Goal: Transaction & Acquisition: Book appointment/travel/reservation

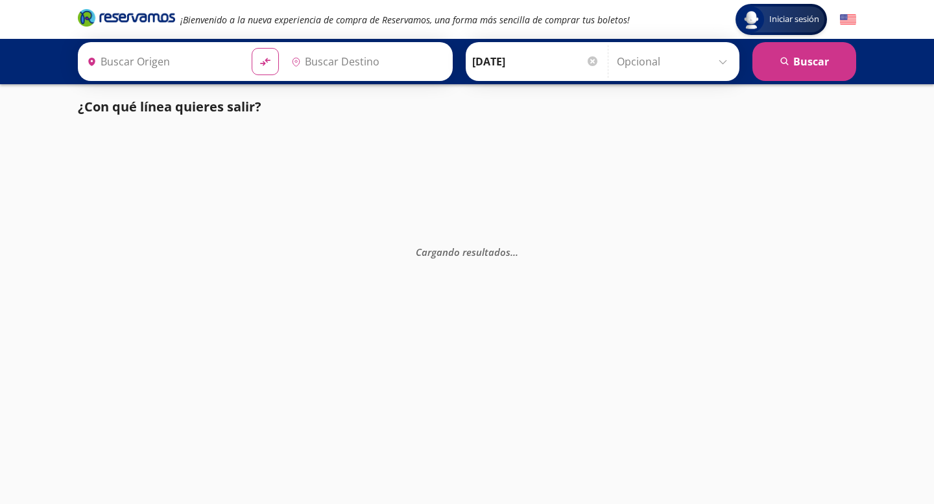
type input "[GEOGRAPHIC_DATA], [GEOGRAPHIC_DATA]"
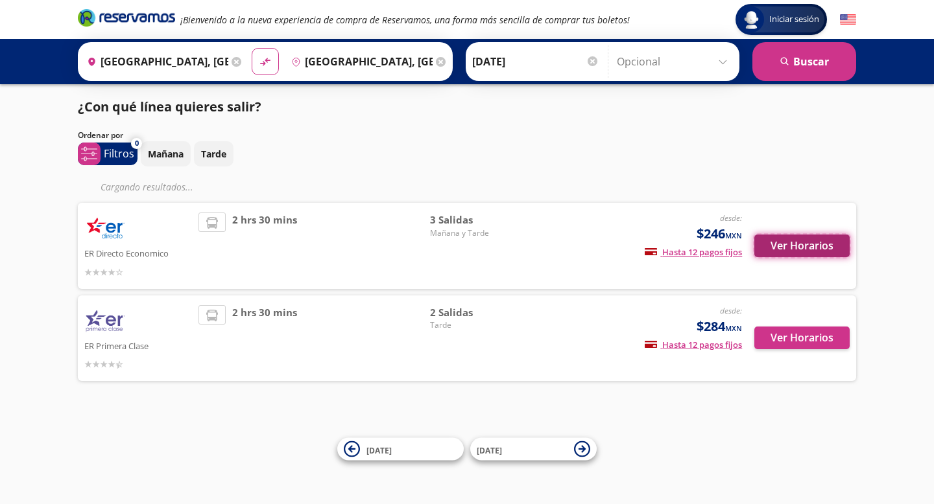
click at [784, 248] on button "Ver Horarios" at bounding box center [801, 246] width 95 height 23
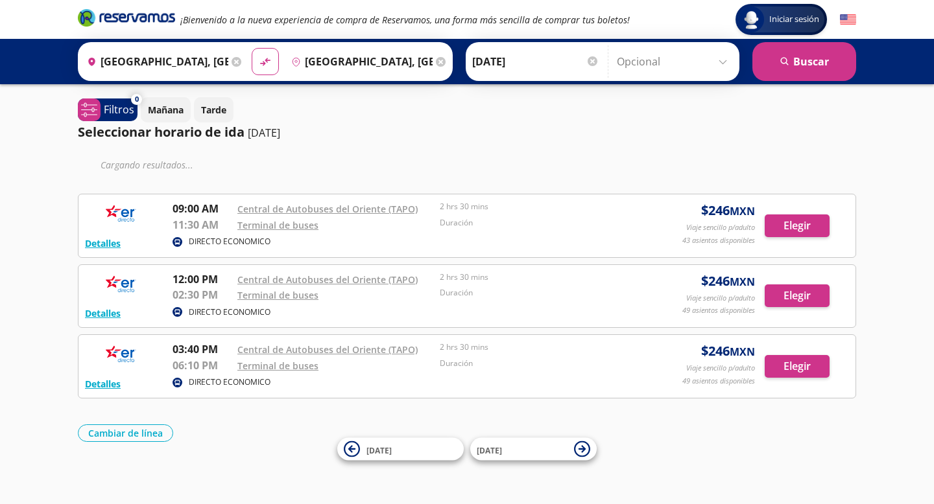
scroll to position [2, 0]
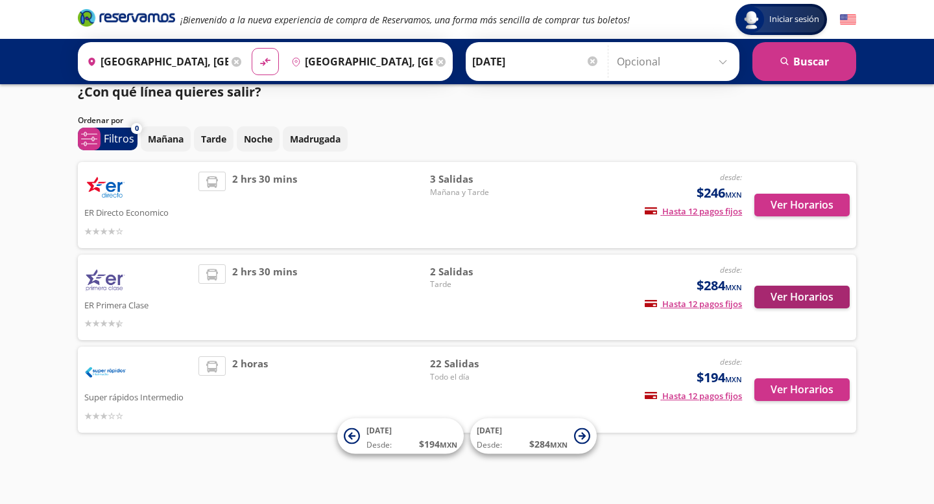
scroll to position [14, 0]
click at [797, 299] on button "Ver Horarios" at bounding box center [801, 298] width 95 height 23
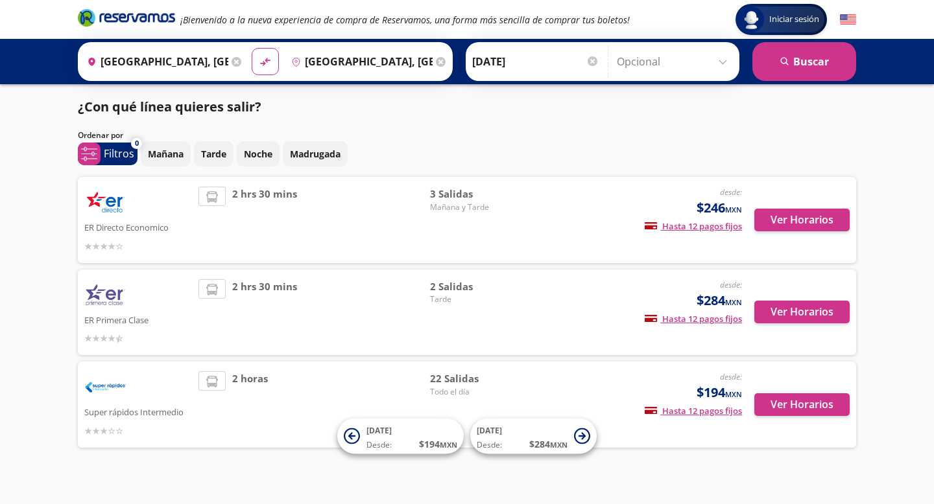
scroll to position [14, 0]
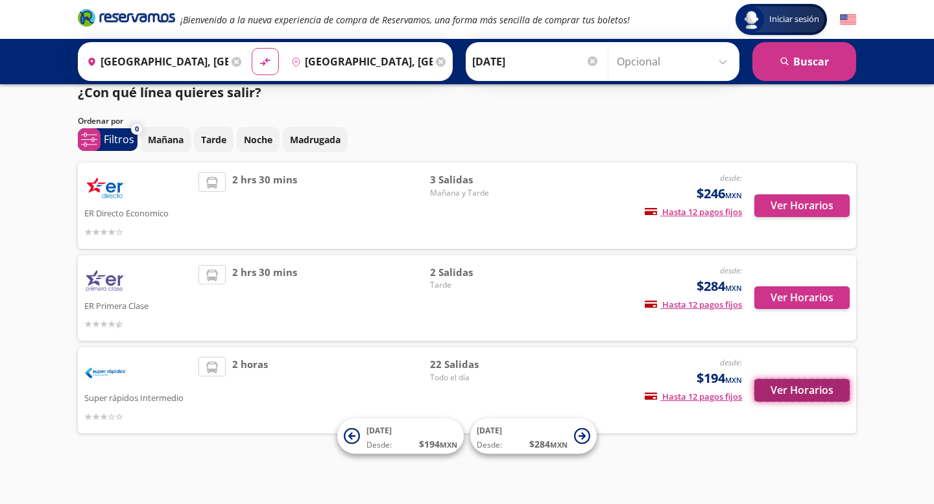
click at [795, 393] on button "Ver Horarios" at bounding box center [801, 390] width 95 height 23
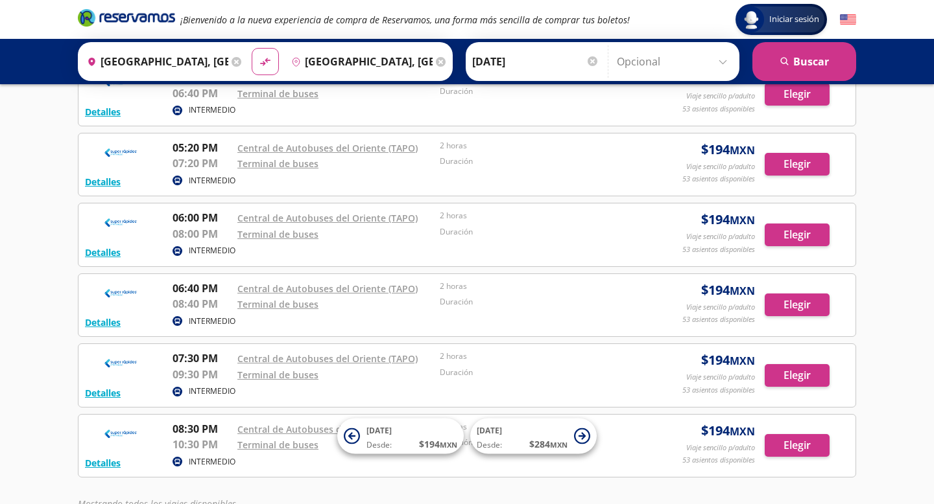
scroll to position [1313, 0]
